Goal: Task Accomplishment & Management: Manage account settings

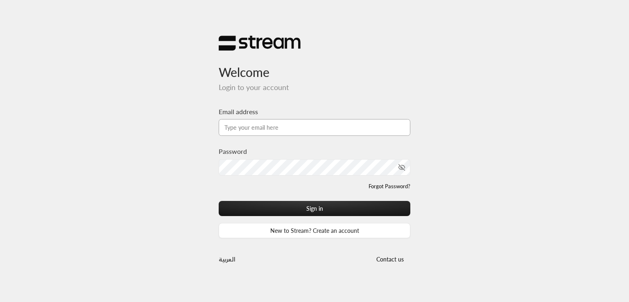
click at [271, 129] on input "Email address" at bounding box center [315, 127] width 192 height 17
type input "[PERSON_NAME][EMAIL_ADDRESS][DOMAIN_NAME]"
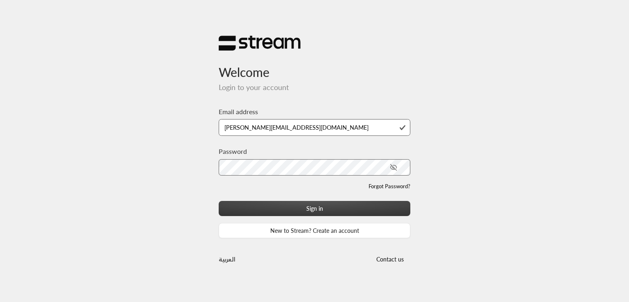
click at [322, 209] on button "Sign in" at bounding box center [315, 208] width 192 height 15
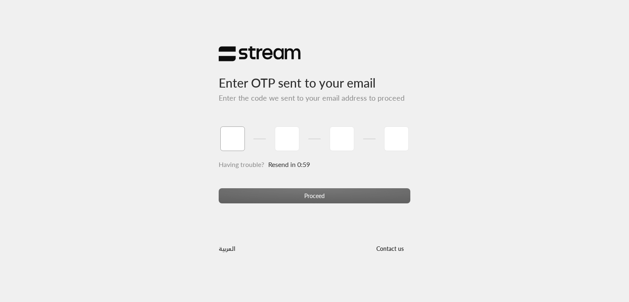
type input "1"
type input "2"
type input "3"
type input "4"
